Goal: Navigation & Orientation: Find specific page/section

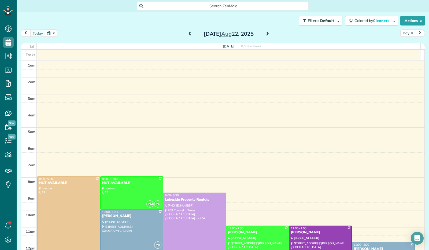
scroll to position [99, 0]
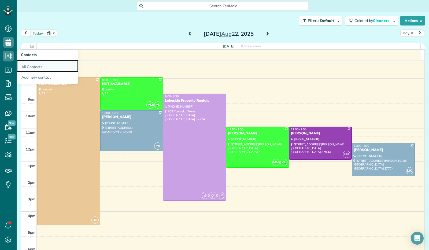
click at [32, 66] on link "All Contacts" at bounding box center [48, 66] width 62 height 12
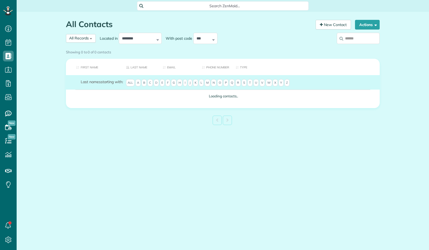
scroll to position [2, 2]
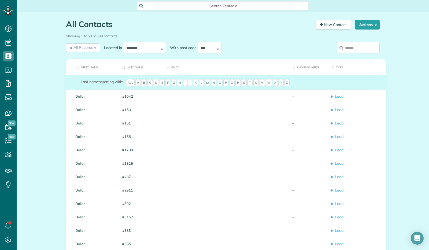
click at [141, 87] on span "A" at bounding box center [138, 83] width 5 height 8
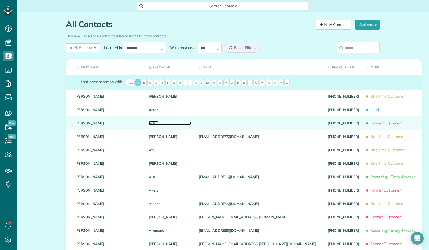
click at [149, 125] on link "Acton" at bounding box center [170, 123] width 42 height 4
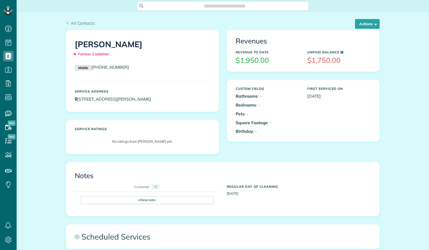
scroll to position [2, 2]
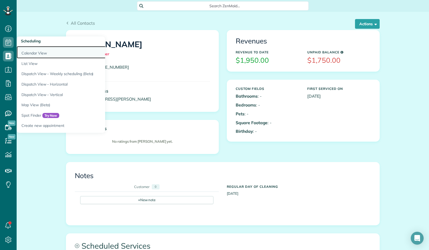
click at [29, 53] on link "Calendar View" at bounding box center [84, 52] width 134 height 12
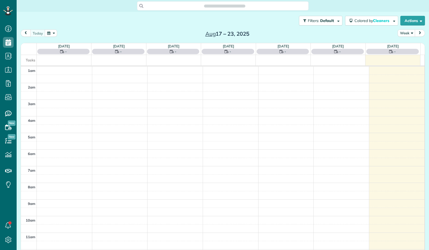
scroll to position [99, 0]
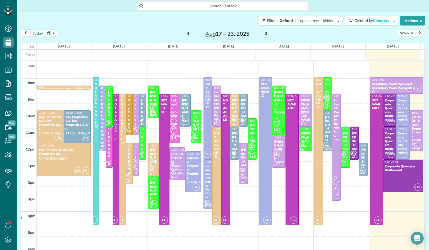
click at [407, 31] on button "Week" at bounding box center [407, 33] width 18 height 7
click at [403, 48] on link "Day" at bounding box center [419, 45] width 42 height 11
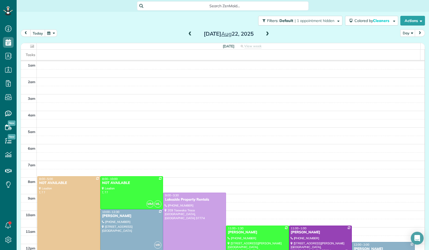
scroll to position [99, 0]
